Goal: Information Seeking & Learning: Learn about a topic

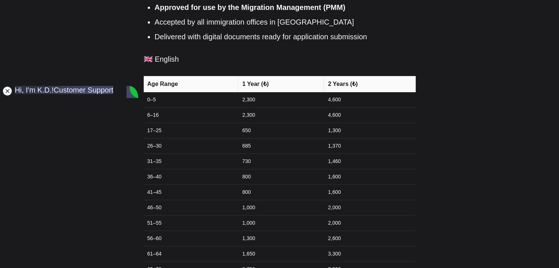
click at [4, 89] on jdiv at bounding box center [7, 91] width 10 height 10
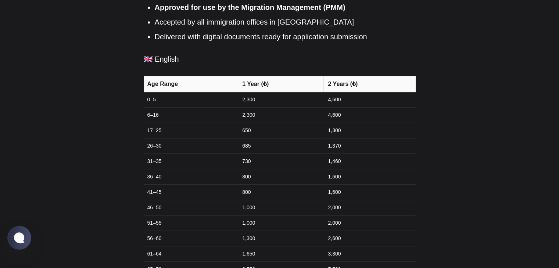
click at [339, 123] on td "1,300" at bounding box center [369, 130] width 92 height 15
click at [357, 123] on td "1,300" at bounding box center [369, 130] width 92 height 15
click at [337, 123] on td "1,300" at bounding box center [369, 130] width 92 height 15
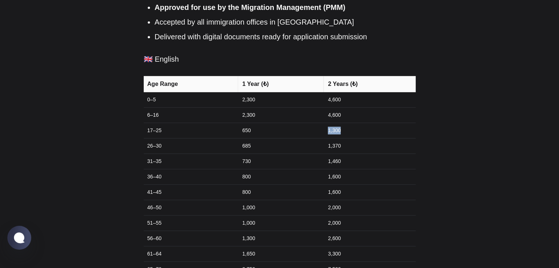
click at [337, 123] on td "1,300" at bounding box center [369, 130] width 92 height 15
click at [367, 123] on td "1,300" at bounding box center [369, 130] width 92 height 15
click at [336, 123] on td "1,300" at bounding box center [369, 130] width 92 height 15
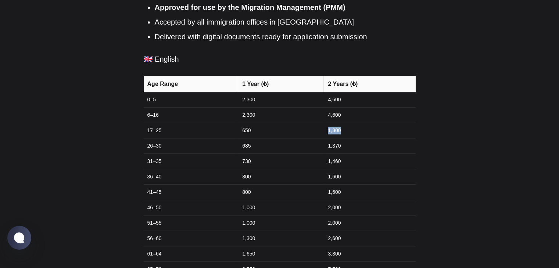
click at [354, 123] on td "1,300" at bounding box center [369, 130] width 92 height 15
click at [248, 123] on td "650" at bounding box center [281, 130] width 86 height 15
click at [270, 123] on td "650" at bounding box center [281, 130] width 86 height 15
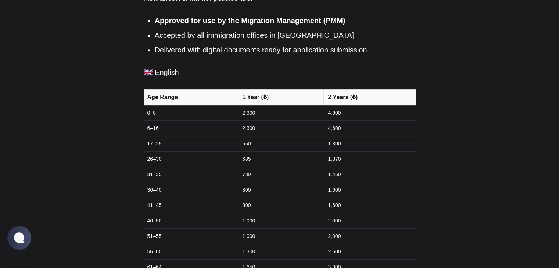
scroll to position [358, 0]
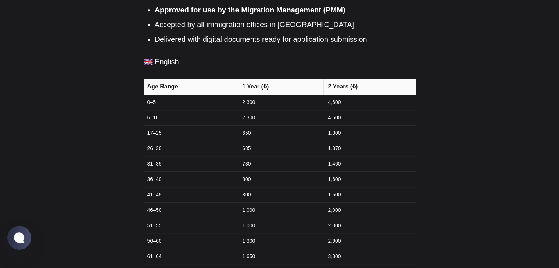
click at [338, 125] on td "1,300" at bounding box center [369, 132] width 92 height 15
click at [248, 125] on td "650" at bounding box center [281, 132] width 86 height 15
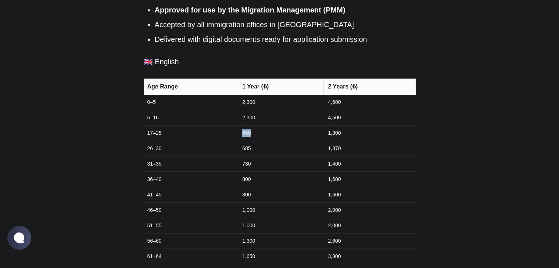
click at [261, 125] on td "650" at bounding box center [281, 132] width 86 height 15
click at [248, 125] on td "650" at bounding box center [281, 132] width 86 height 15
click at [242, 125] on td "650" at bounding box center [281, 132] width 86 height 15
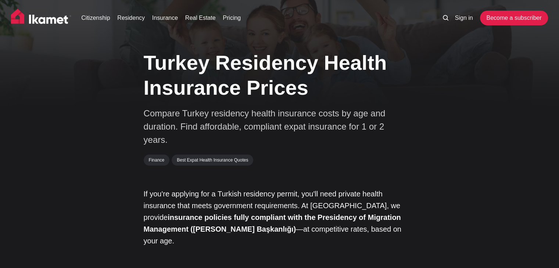
scroll to position [375, 0]
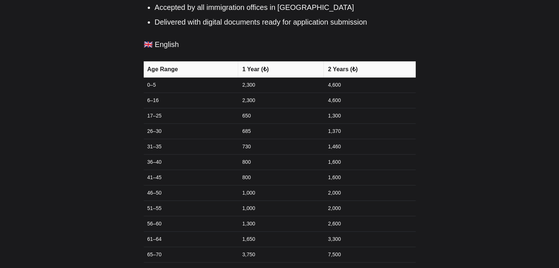
drag, startPoint x: 563, startPoint y: 9, endPoint x: 256, endPoint y: 75, distance: 314.5
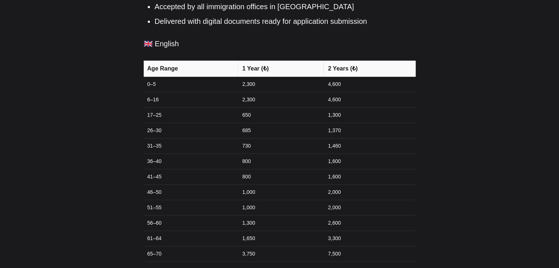
scroll to position [359, 0]
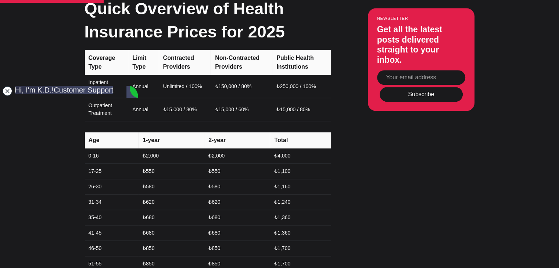
click at [9, 93] on jdiv at bounding box center [7, 91] width 10 height 10
